Goal: Task Accomplishment & Management: Manage account settings

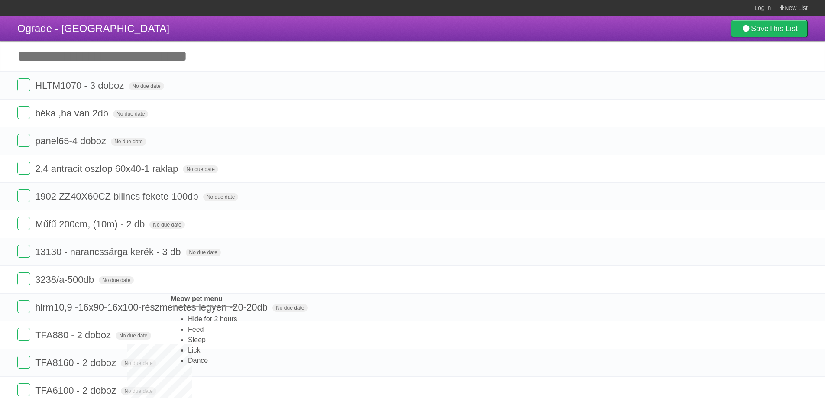
click at [195, 327] on li "Feed" at bounding box center [212, 329] width 49 height 10
click at [188, 337] on li "Feed" at bounding box center [207, 332] width 49 height 10
click at [174, 347] on li "Feed" at bounding box center [198, 341] width 49 height 10
click at [182, 336] on li "Feed" at bounding box center [206, 331] width 49 height 10
click at [162, 337] on ul "Hide for 2 hours Feed Sleep Lick Dance" at bounding box center [189, 338] width 67 height 52
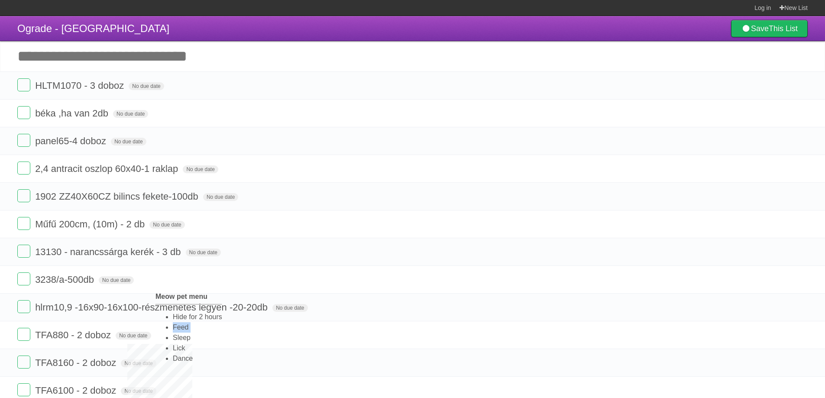
click at [173, 331] on li "Feed" at bounding box center [197, 327] width 49 height 10
click at [179, 329] on li "Feed" at bounding box center [203, 324] width 49 height 10
click at [178, 337] on li "Feed" at bounding box center [202, 332] width 49 height 10
click at [187, 321] on li "Hide for 2 hours" at bounding box center [199, 321] width 49 height 10
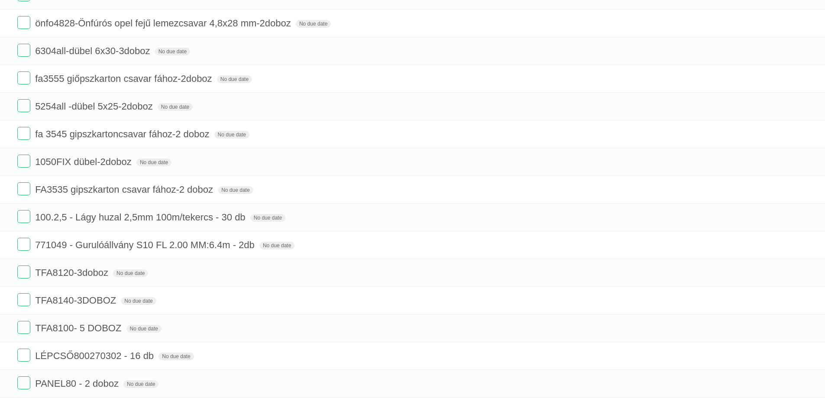
scroll to position [910, 0]
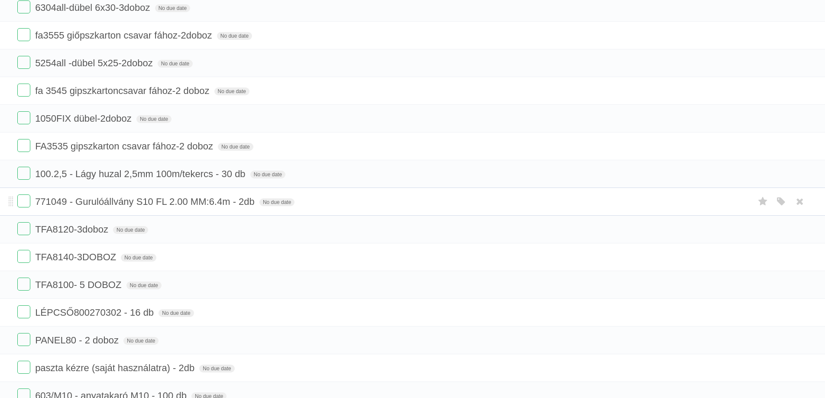
click at [198, 208] on form "771049 - Gurulóállvány S10 FL 2.00 MM:6.4m - 2db No due date White Red Blue Gre…" at bounding box center [412, 202] width 791 height 14
click at [221, 193] on li "771049 - Gurulóállvány S10 FL 2.00 MM:6.4m - 2db No due date White Red Blue Gre…" at bounding box center [412, 202] width 825 height 28
click at [237, 204] on span "771049 - Gurulóállvány S10 FL 2.00 MM:6.4m - 2db" at bounding box center [146, 201] width 222 height 11
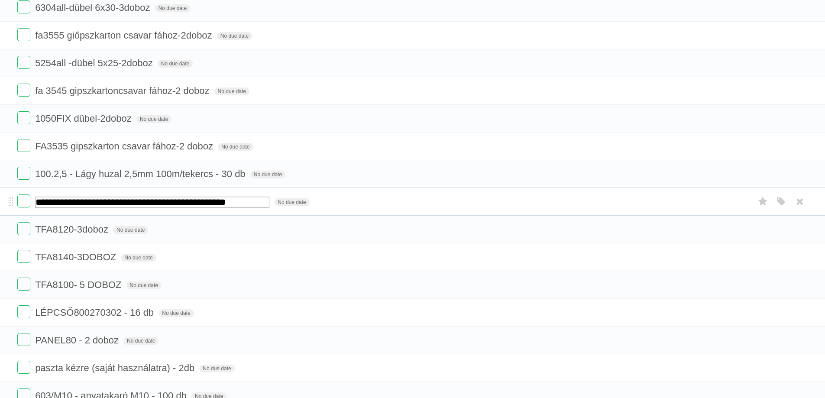
click at [244, 201] on input "**********" at bounding box center [152, 202] width 234 height 11
drag, startPoint x: 247, startPoint y: 201, endPoint x: 242, endPoint y: 206, distance: 6.7
click at [242, 206] on input "**********" at bounding box center [152, 202] width 234 height 11
type input "**********"
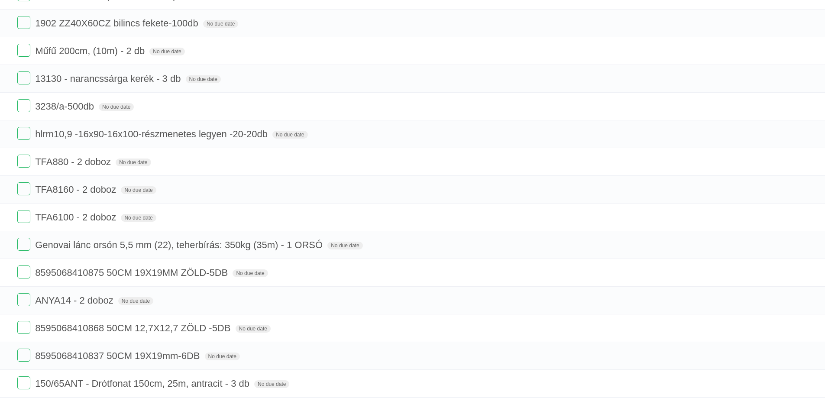
scroll to position [0, 0]
